Goal: Task Accomplishment & Management: Use online tool/utility

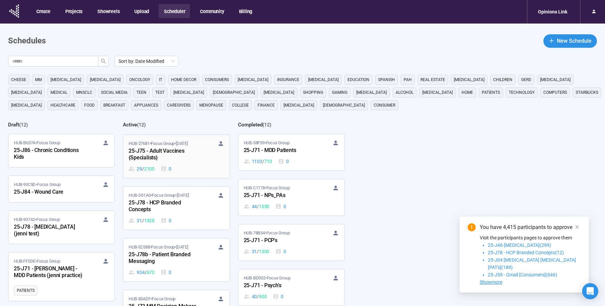
scroll to position [195, 0]
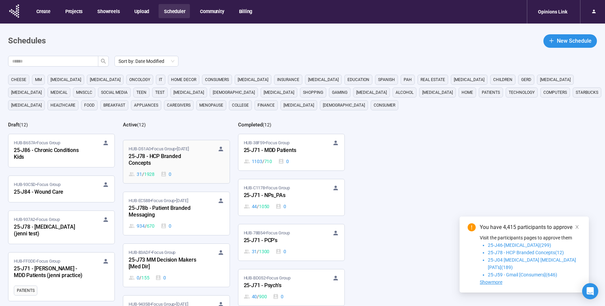
click at [181, 168] on div "25-J78 - HCP Branded Concepts" at bounding box center [166, 159] width 74 height 15
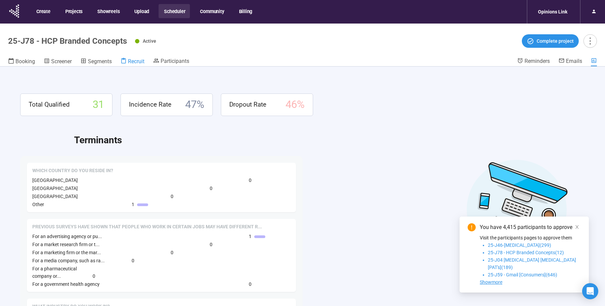
click at [131, 61] on span "Recruit" at bounding box center [136, 61] width 16 height 6
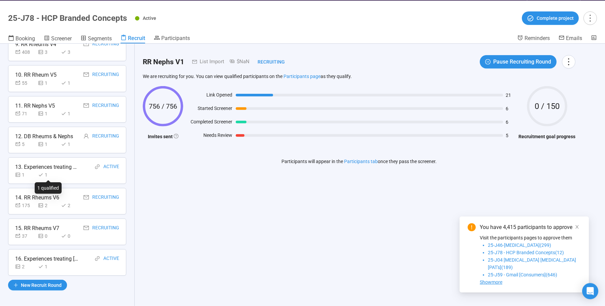
scroll to position [24, 0]
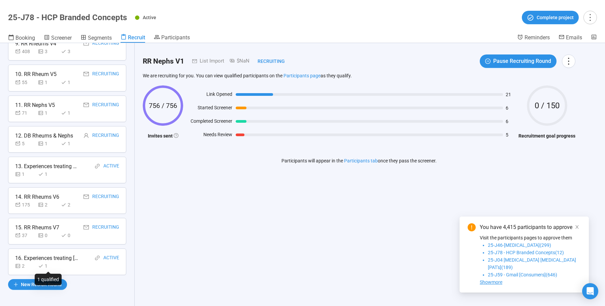
click at [56, 263] on div "1" at bounding box center [48, 266] width 20 height 7
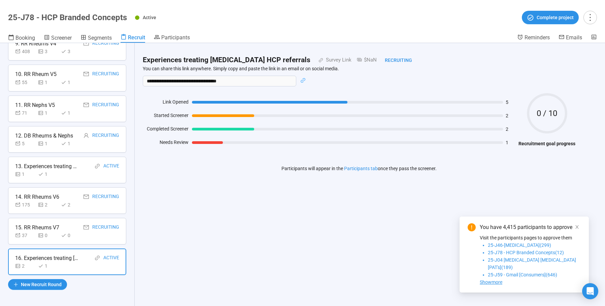
click at [48, 231] on div "15. RR Rheums V7" at bounding box center [37, 227] width 44 height 8
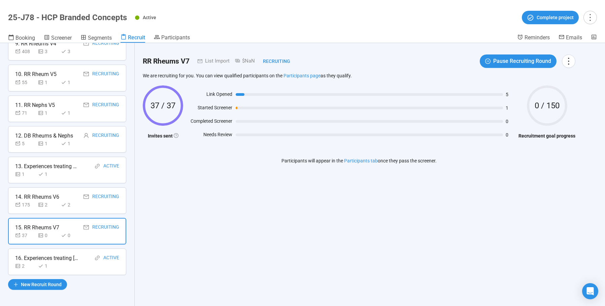
click at [58, 201] on div "14. RR Rheums V6" at bounding box center [37, 197] width 44 height 8
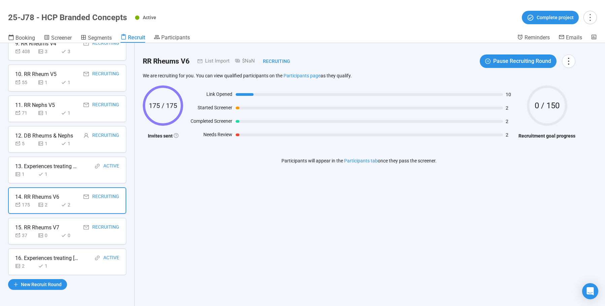
click at [61, 178] on div "13. Experiences treating [MEDICAL_DATA] Active 1 1" at bounding box center [67, 170] width 118 height 27
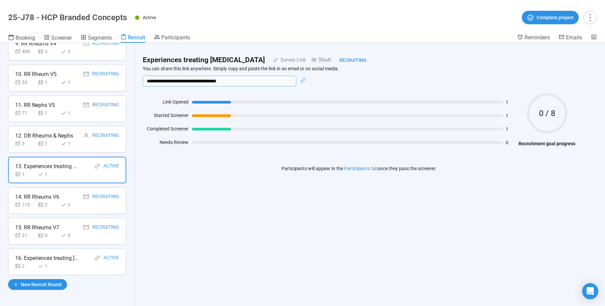
drag, startPoint x: 253, startPoint y: 84, endPoint x: 140, endPoint y: 82, distance: 113.1
click at [143, 82] on input "**********" at bounding box center [219, 81] width 153 height 11
